Goal: Contribute content: Add original content to the website for others to see

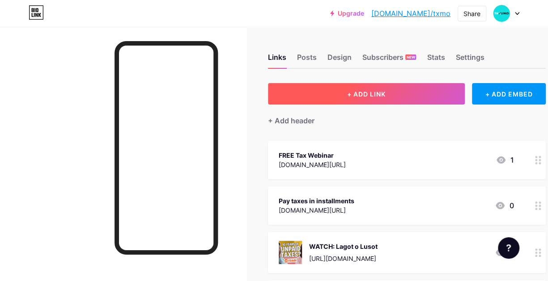
click at [368, 101] on button "+ ADD LINK" at bounding box center [366, 93] width 197 height 21
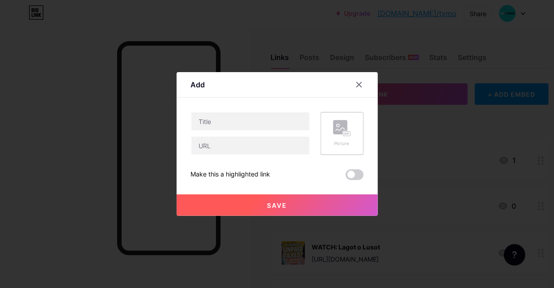
click at [338, 138] on div "Picture" at bounding box center [342, 133] width 18 height 27
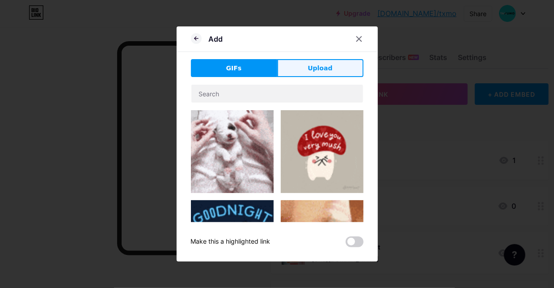
click at [319, 61] on button "Upload" at bounding box center [320, 68] width 86 height 18
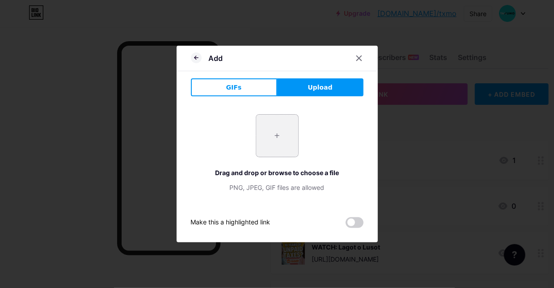
click at [275, 148] on input "file" at bounding box center [277, 136] width 42 height 42
type input "C:\fakepath\image_2025-08-12_123900491.png"
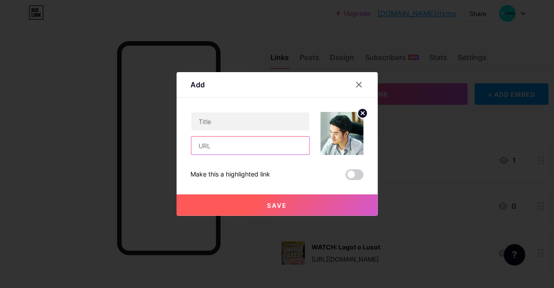
click at [219, 139] on input "text" at bounding box center [250, 145] width 118 height 18
paste input "[DOMAIN_NAME][URL]"
type input "[DOMAIN_NAME][URL]"
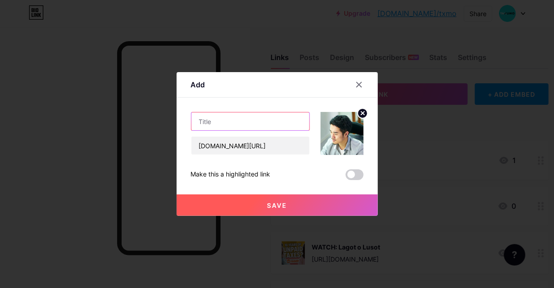
paste input "BIR eAppointment System: A Guide for Taxpayers + How to File Taxes Online"
click at [235, 119] on input "text" at bounding box center [250, 121] width 118 height 18
type input "BIR eAppointment System: A Guide for Taxpayers + How to File Taxes Online"
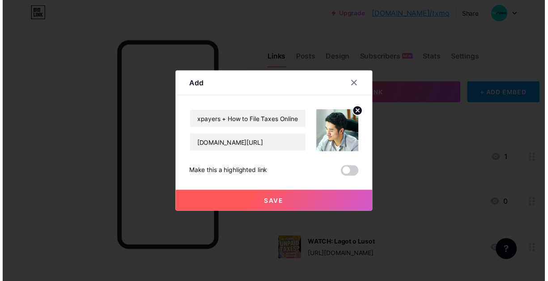
scroll to position [0, 0]
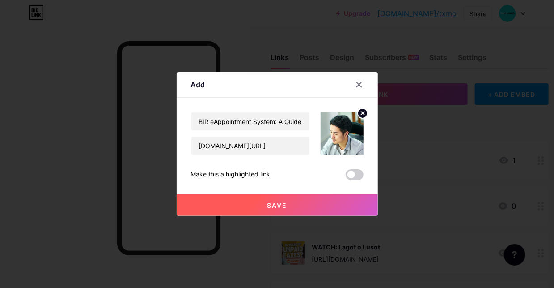
click at [267, 202] on span "Save" at bounding box center [277, 205] width 20 height 8
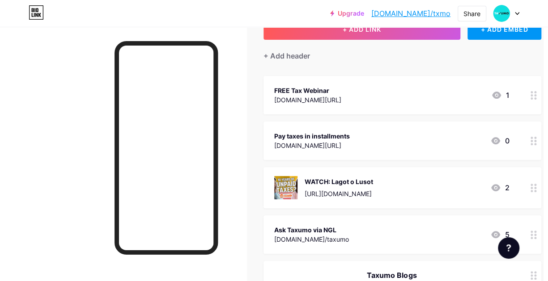
scroll to position [0, 4]
